Goal: Task Accomplishment & Management: Manage account settings

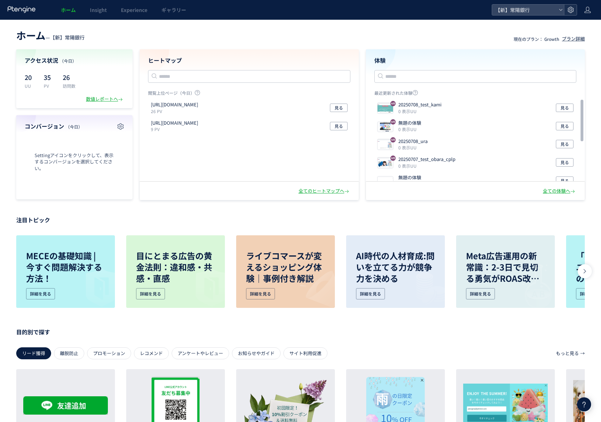
click at [569, 7] on icon at bounding box center [570, 9] width 7 height 7
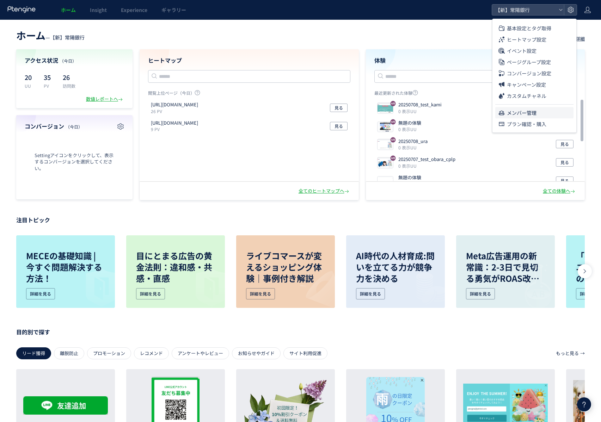
click at [525, 115] on span "メンバー管理" at bounding box center [522, 112] width 30 height 11
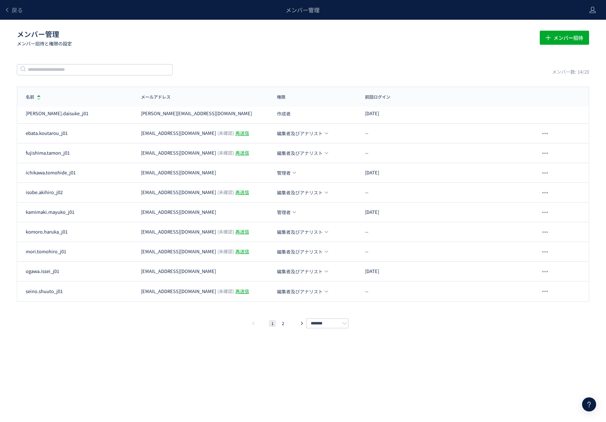
click at [284, 323] on li "2" at bounding box center [282, 323] width 7 height 7
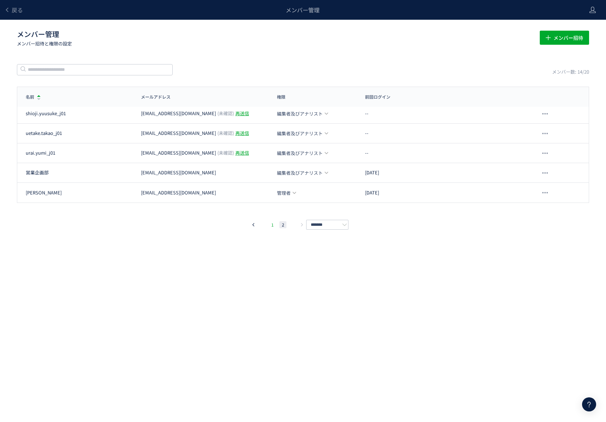
click at [273, 223] on li "1" at bounding box center [272, 224] width 7 height 7
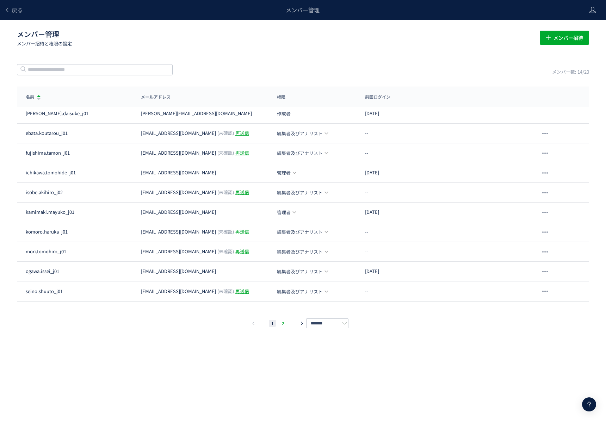
click at [284, 324] on li "2" at bounding box center [282, 323] width 7 height 7
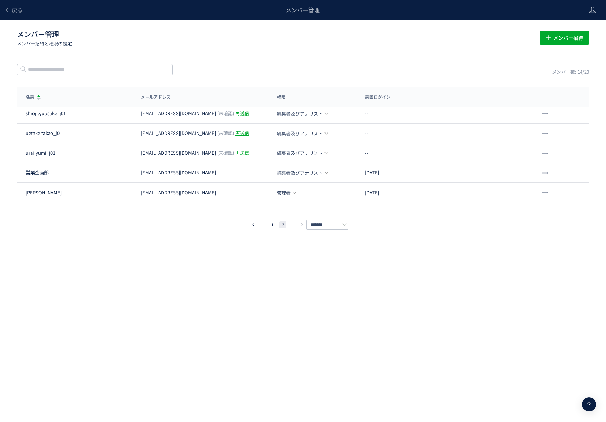
click at [186, 282] on div "戻る メンバー管理 メンバー管理 メンバー招待と権限の設定 メンバー招待 メンバー数: 14/20 名前 メールアドレス 権限 前回ログイン 名前 メールアド…" at bounding box center [303, 200] width 606 height 401
click at [271, 224] on li "1" at bounding box center [272, 224] width 7 height 7
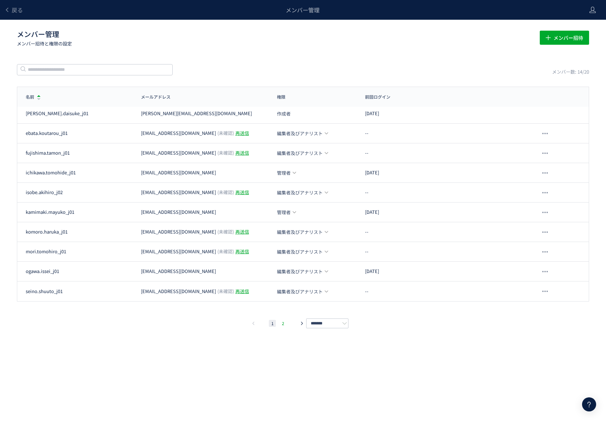
click at [285, 322] on li "2" at bounding box center [282, 323] width 7 height 7
